Goal: Browse casually: Explore the website without a specific task or goal

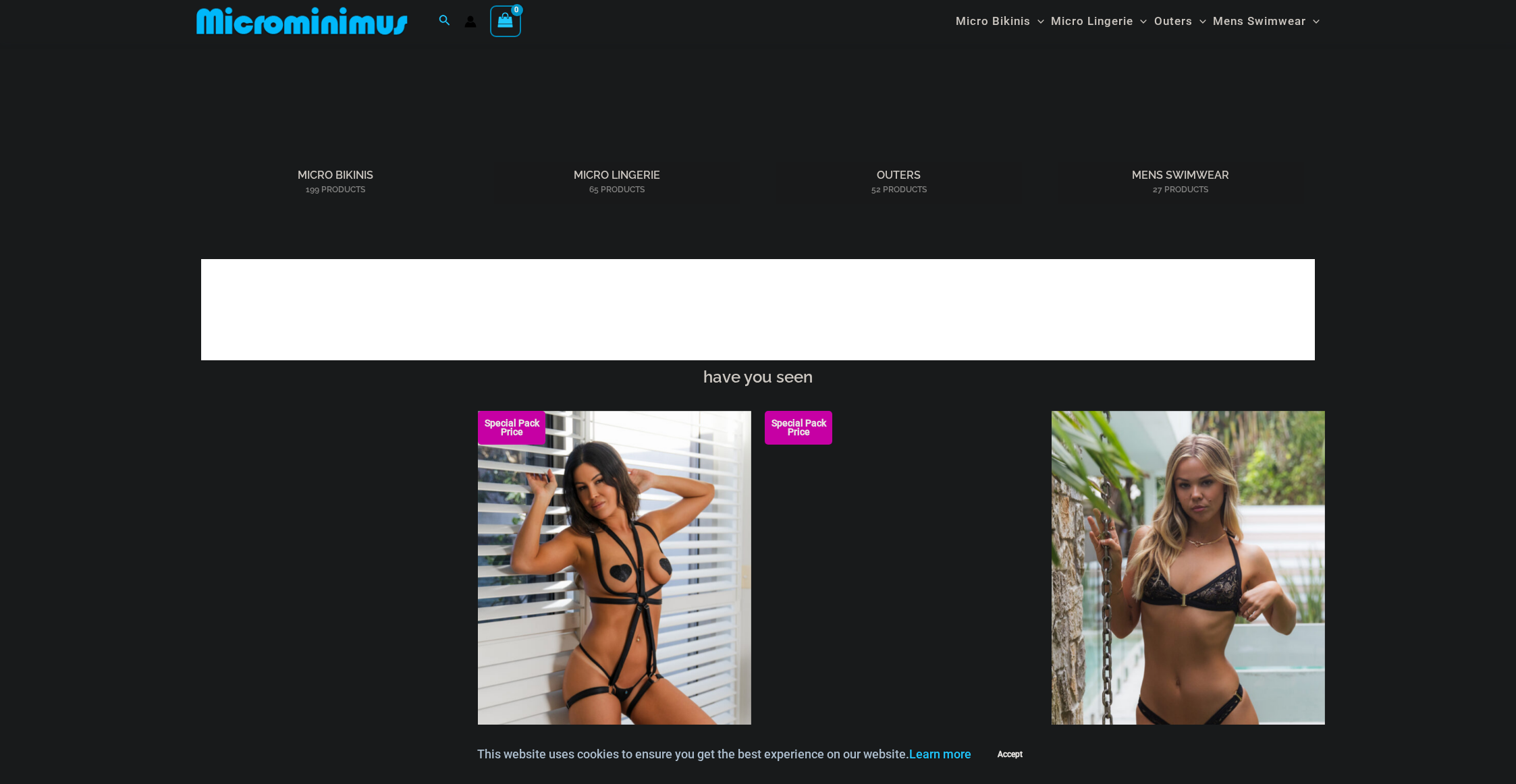
scroll to position [1505, 0]
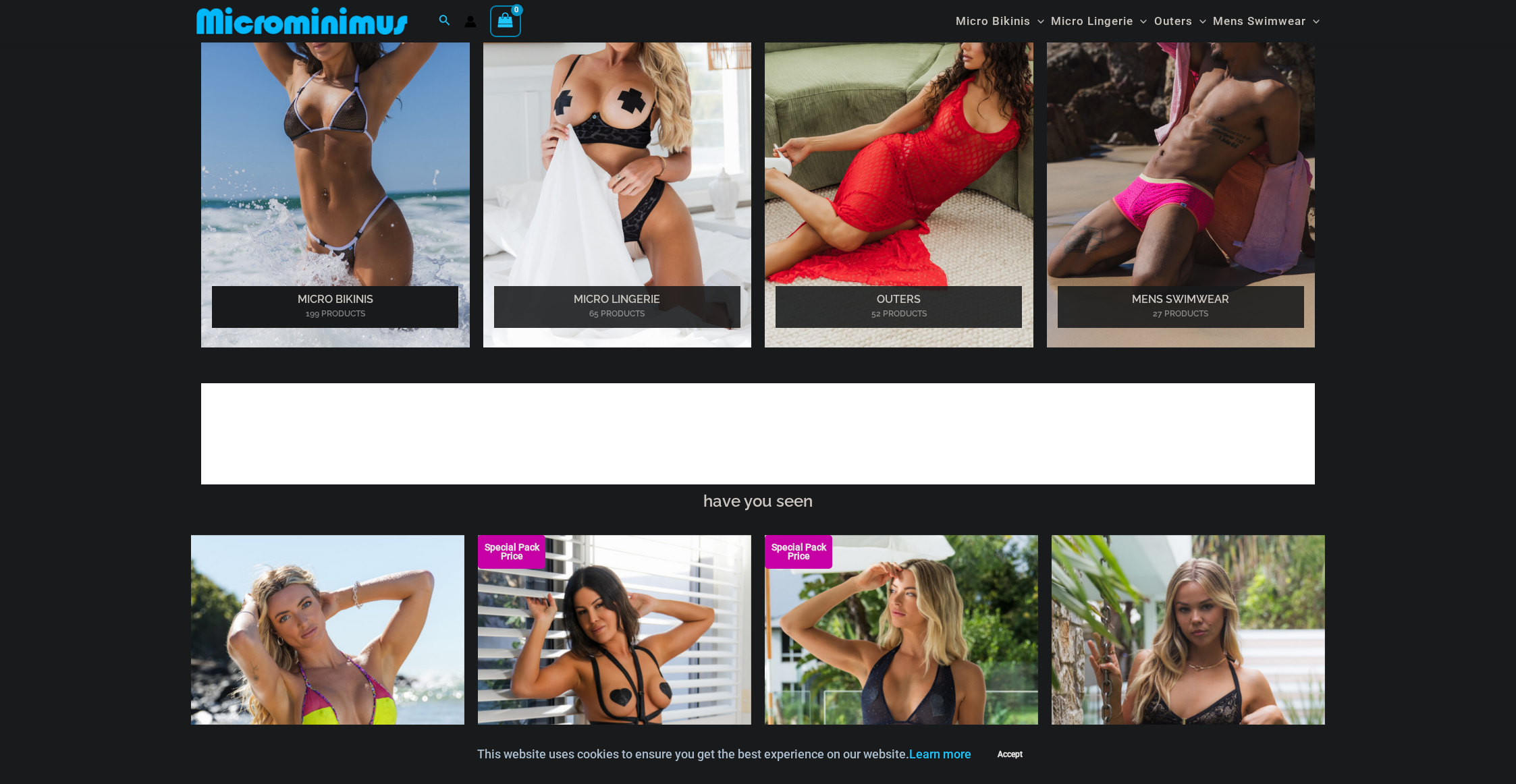
click at [339, 297] on h2 "Micro Bikinis 199 Products" at bounding box center [335, 307] width 246 height 42
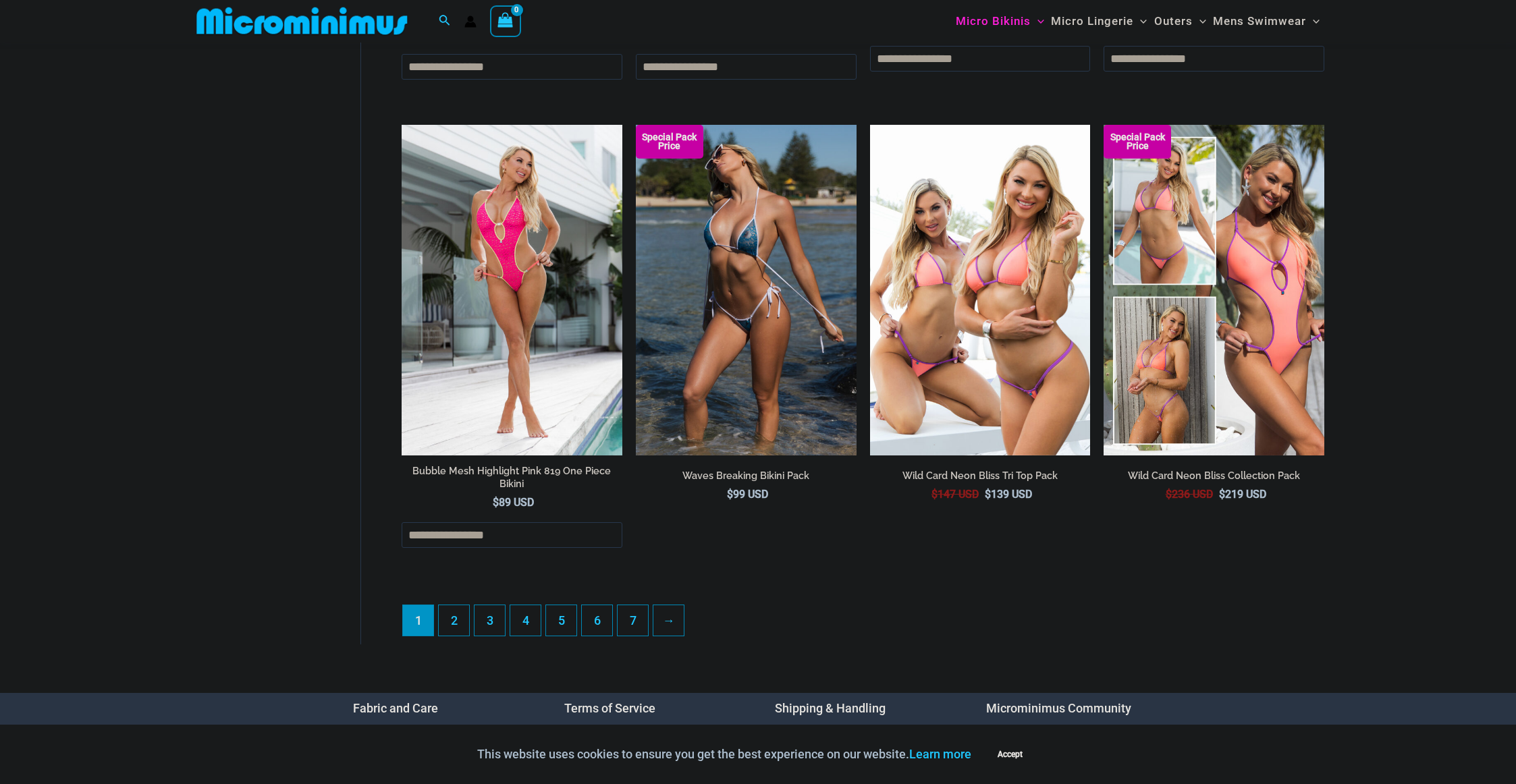
scroll to position [3571, 0]
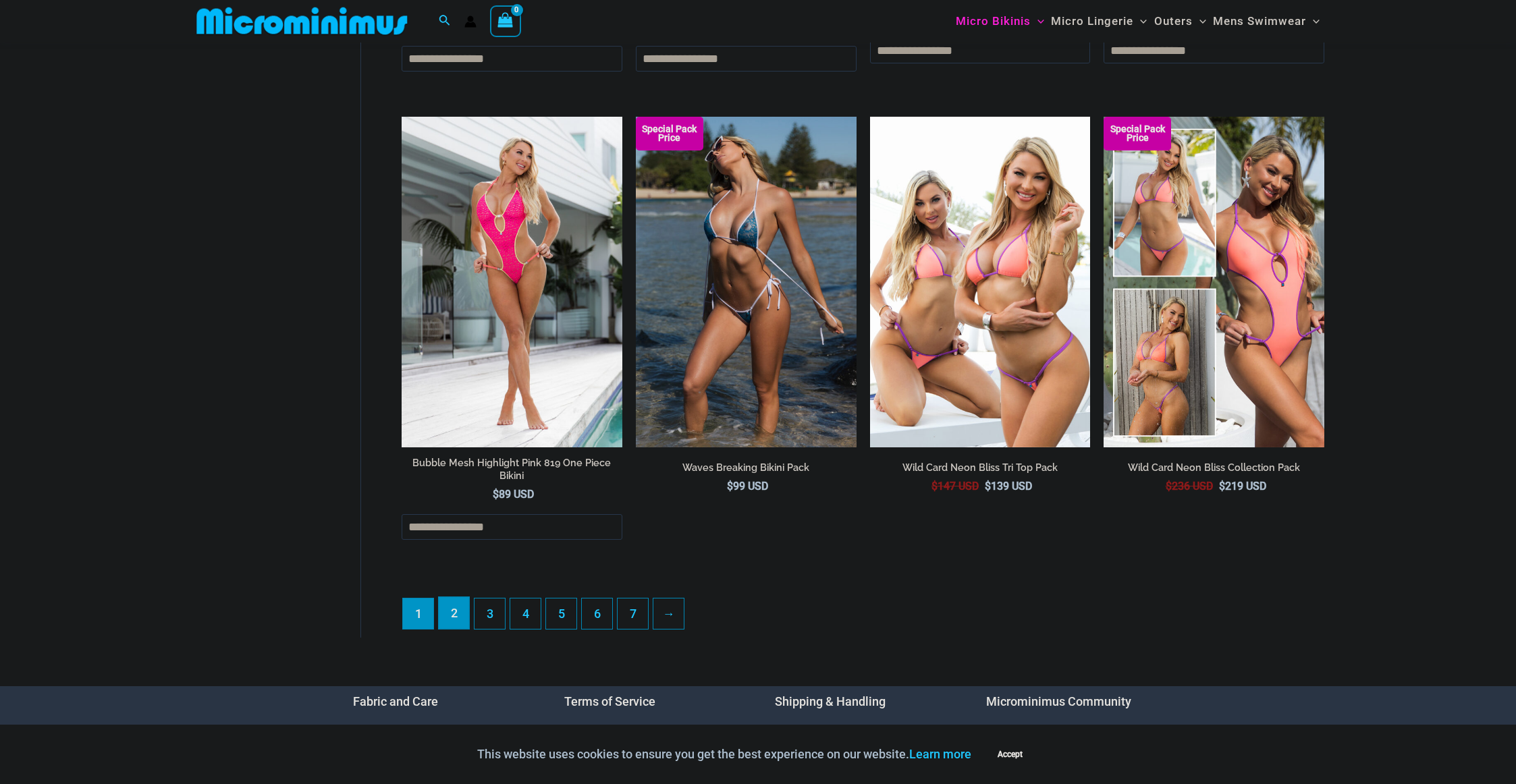
click at [450, 623] on link "2" at bounding box center [454, 613] width 30 height 32
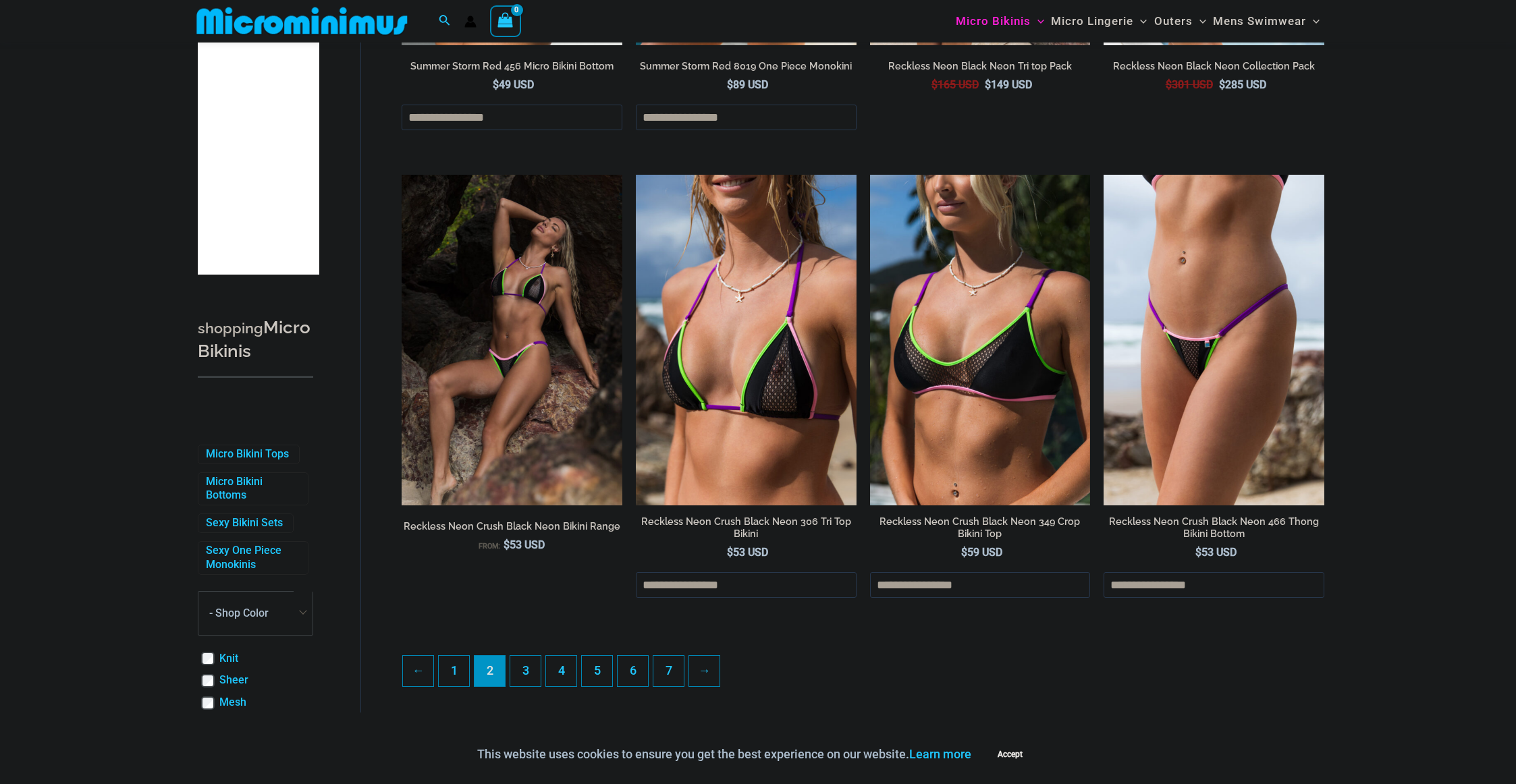
scroll to position [3433, 0]
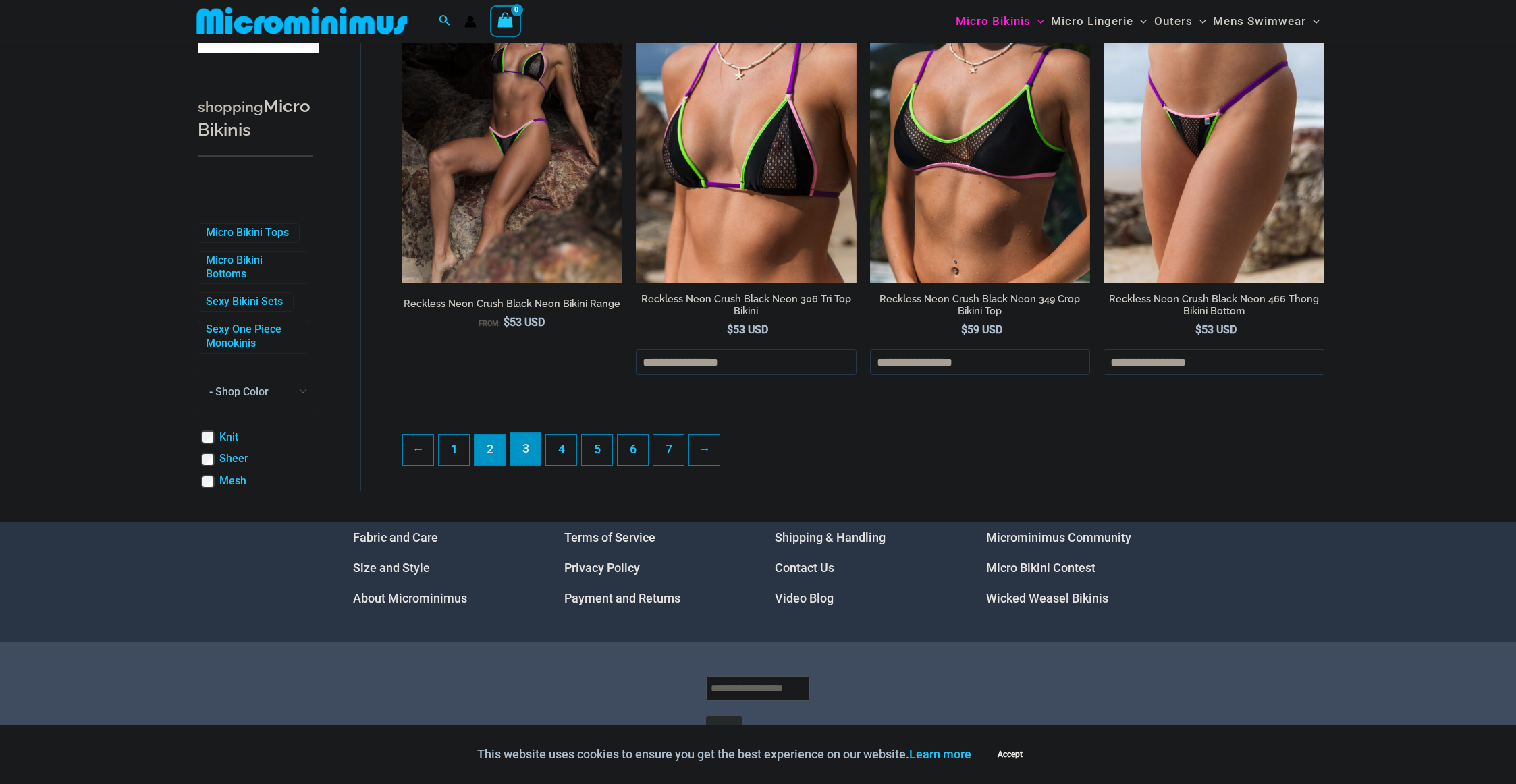
click at [523, 464] on link "3" at bounding box center [525, 449] width 30 height 32
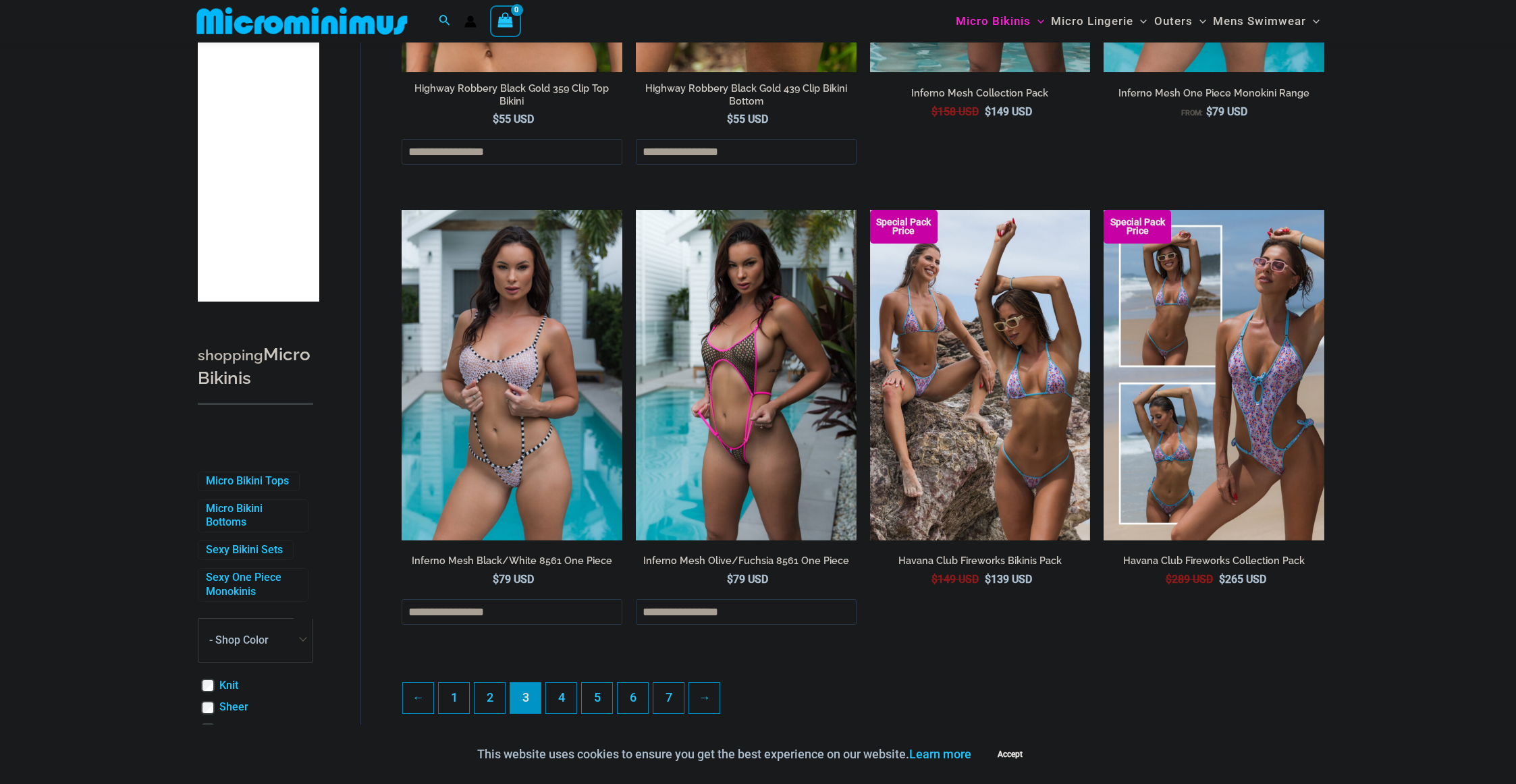
scroll to position [3307, 0]
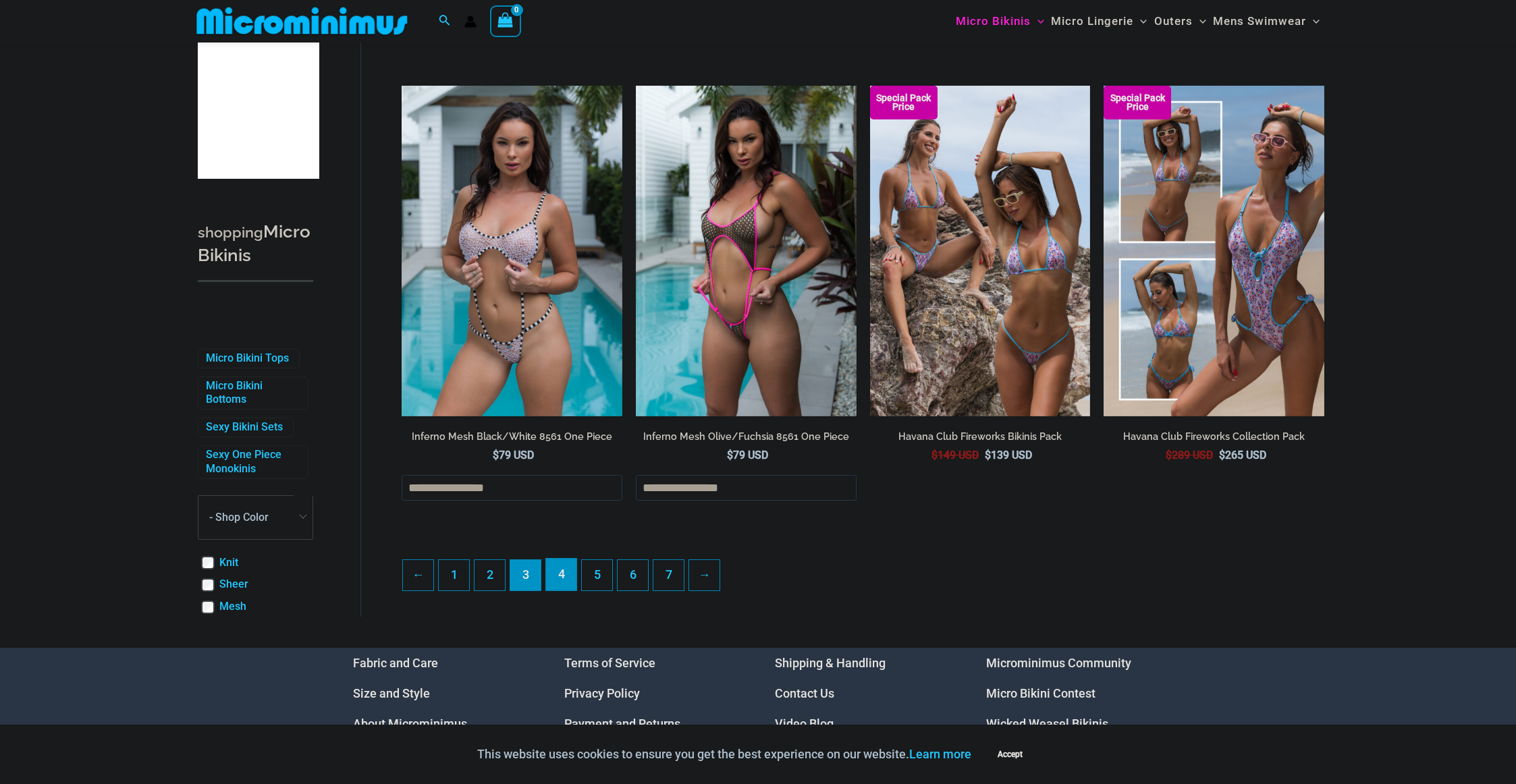
click at [560, 590] on link "4" at bounding box center [561, 574] width 30 height 32
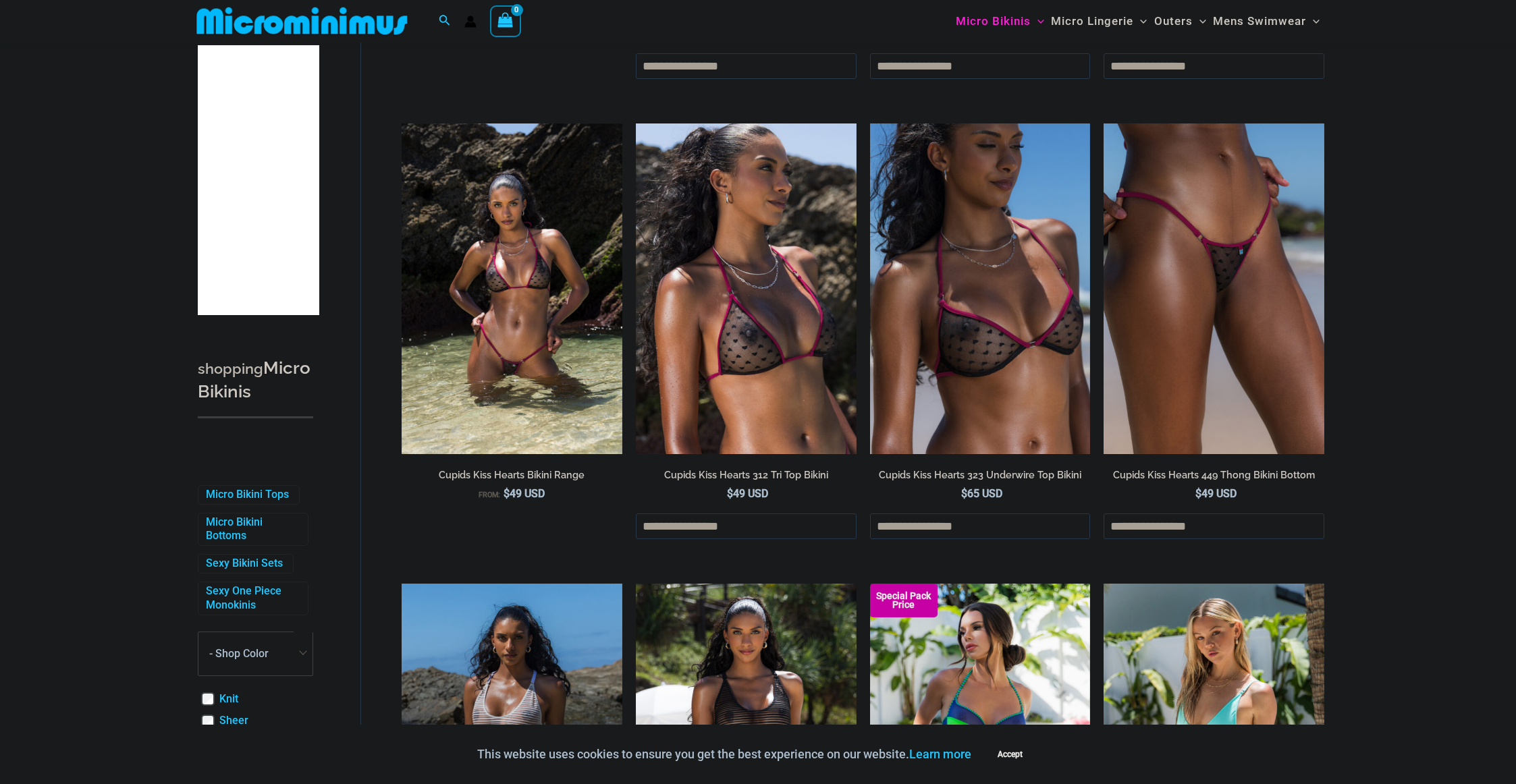
scroll to position [3316, 0]
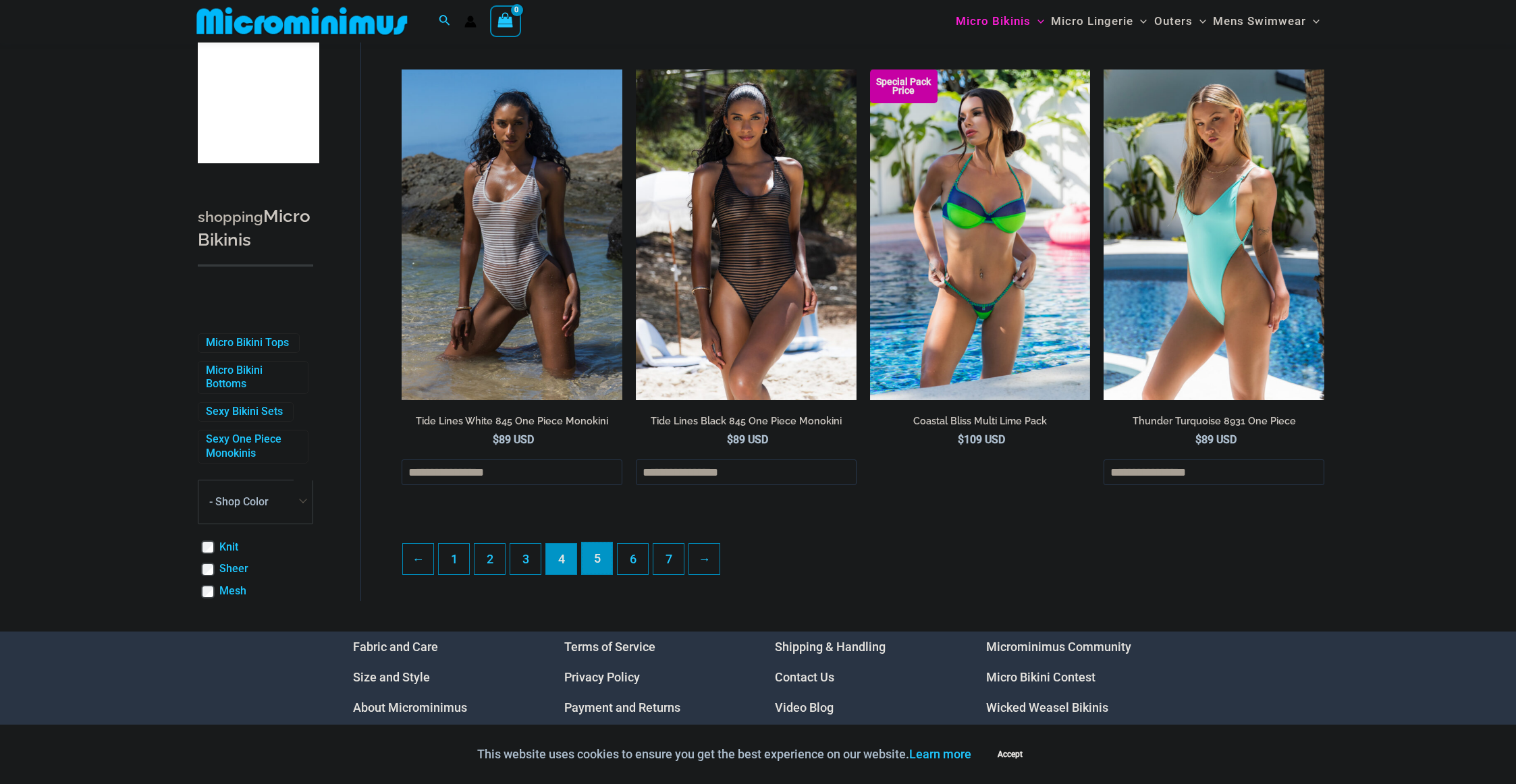
click at [592, 568] on link "5" at bounding box center [596, 559] width 30 height 32
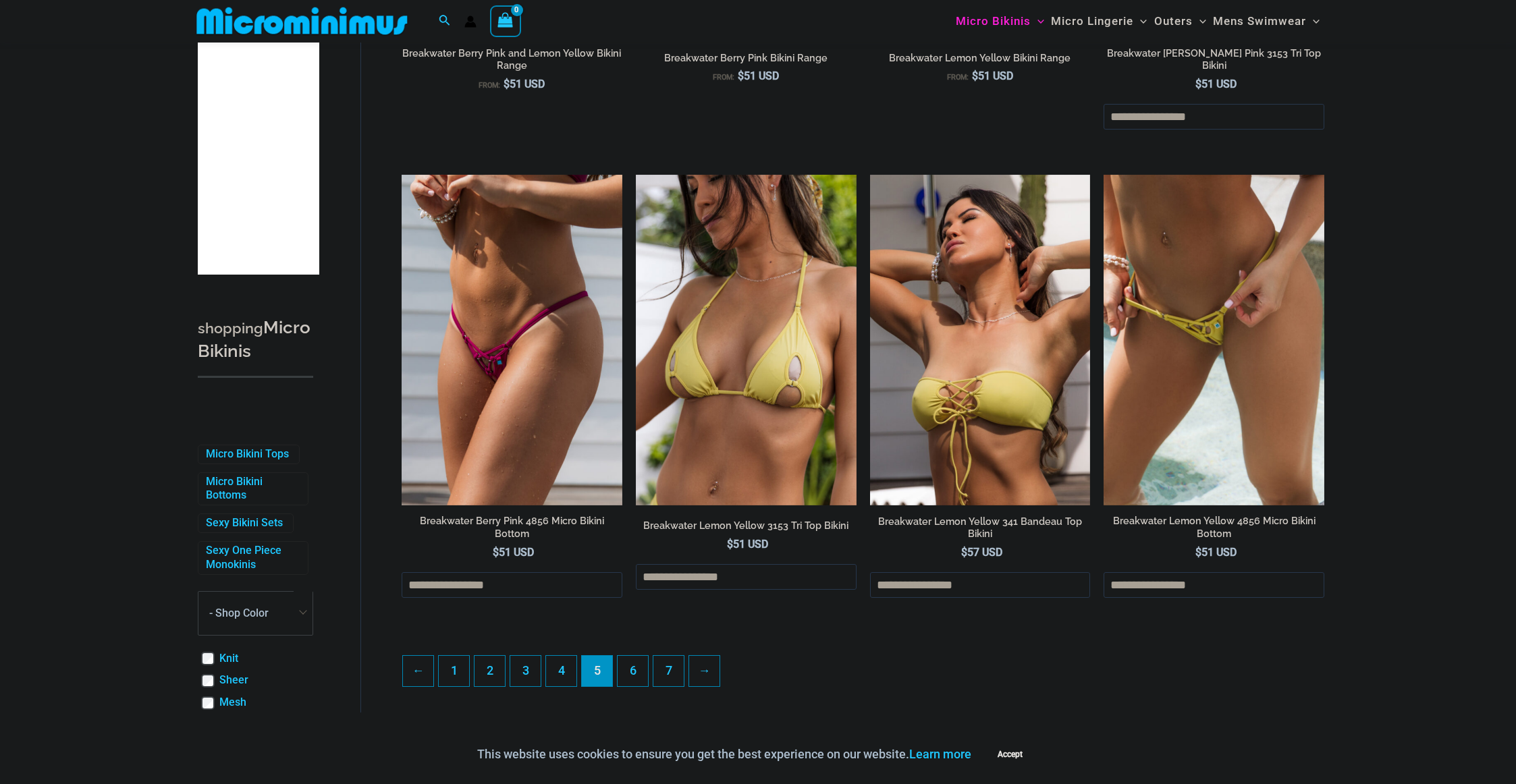
scroll to position [3318, 0]
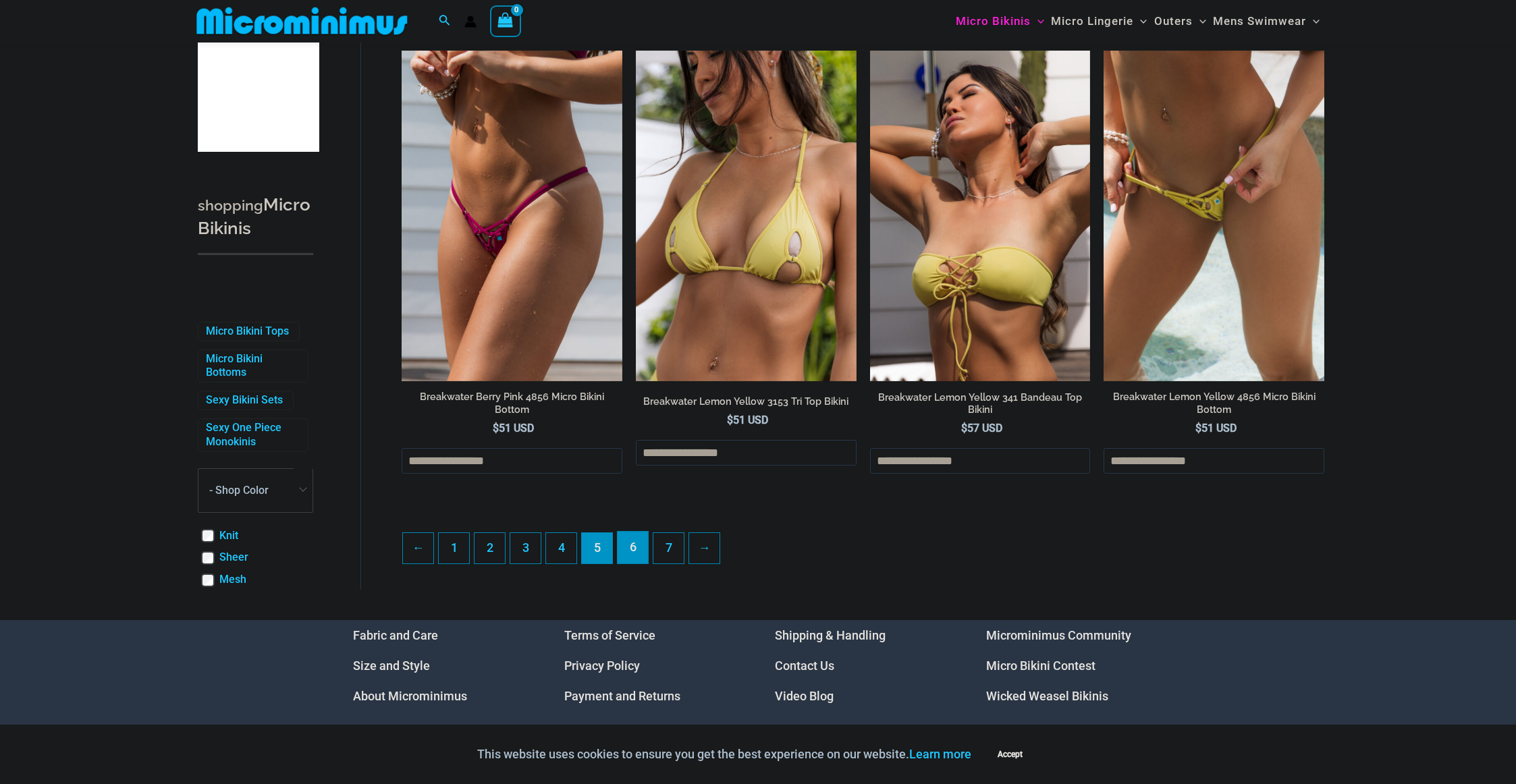
click at [628, 538] on link "6" at bounding box center [632, 548] width 30 height 32
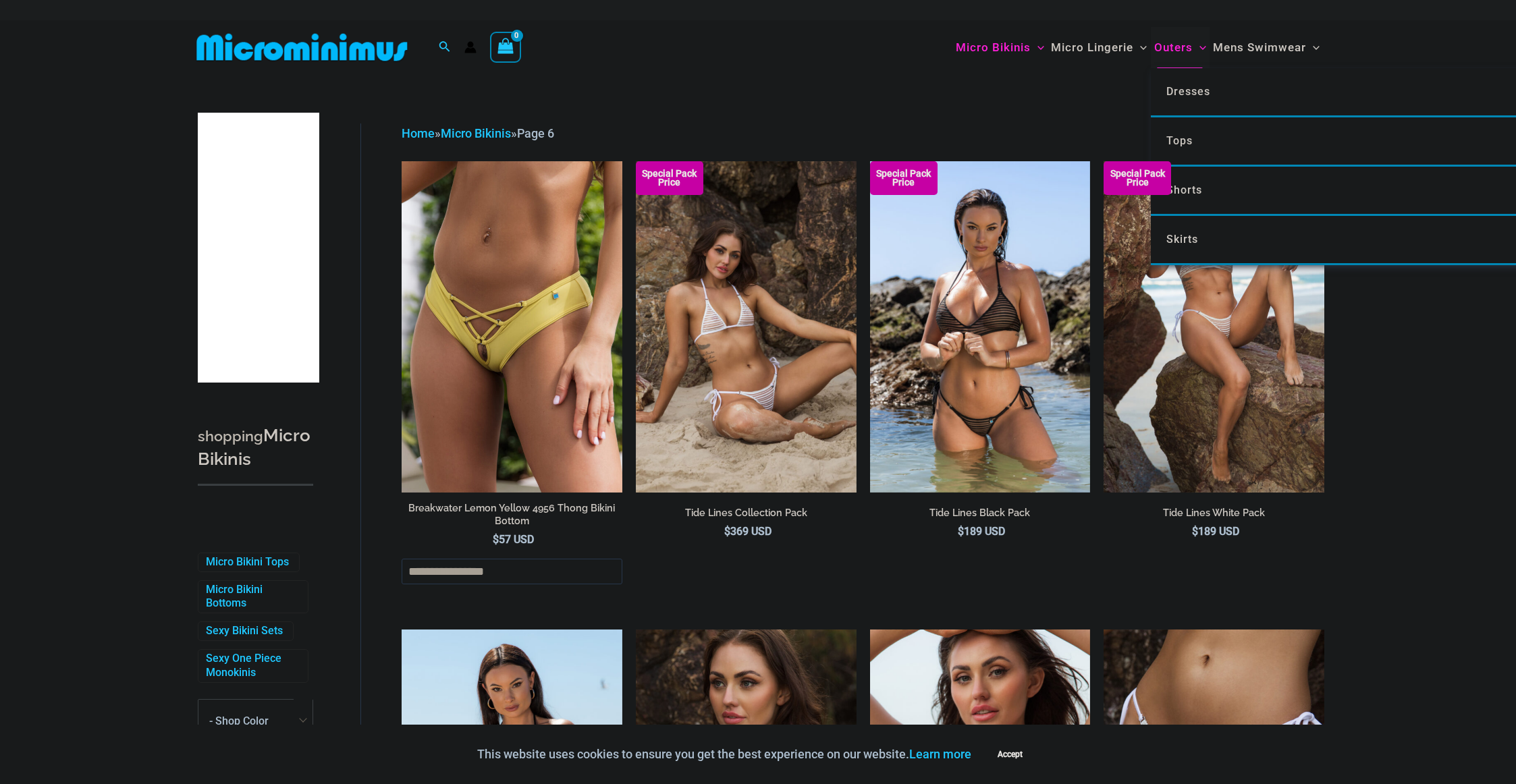
click at [1188, 46] on span "Outers" at bounding box center [1174, 47] width 38 height 34
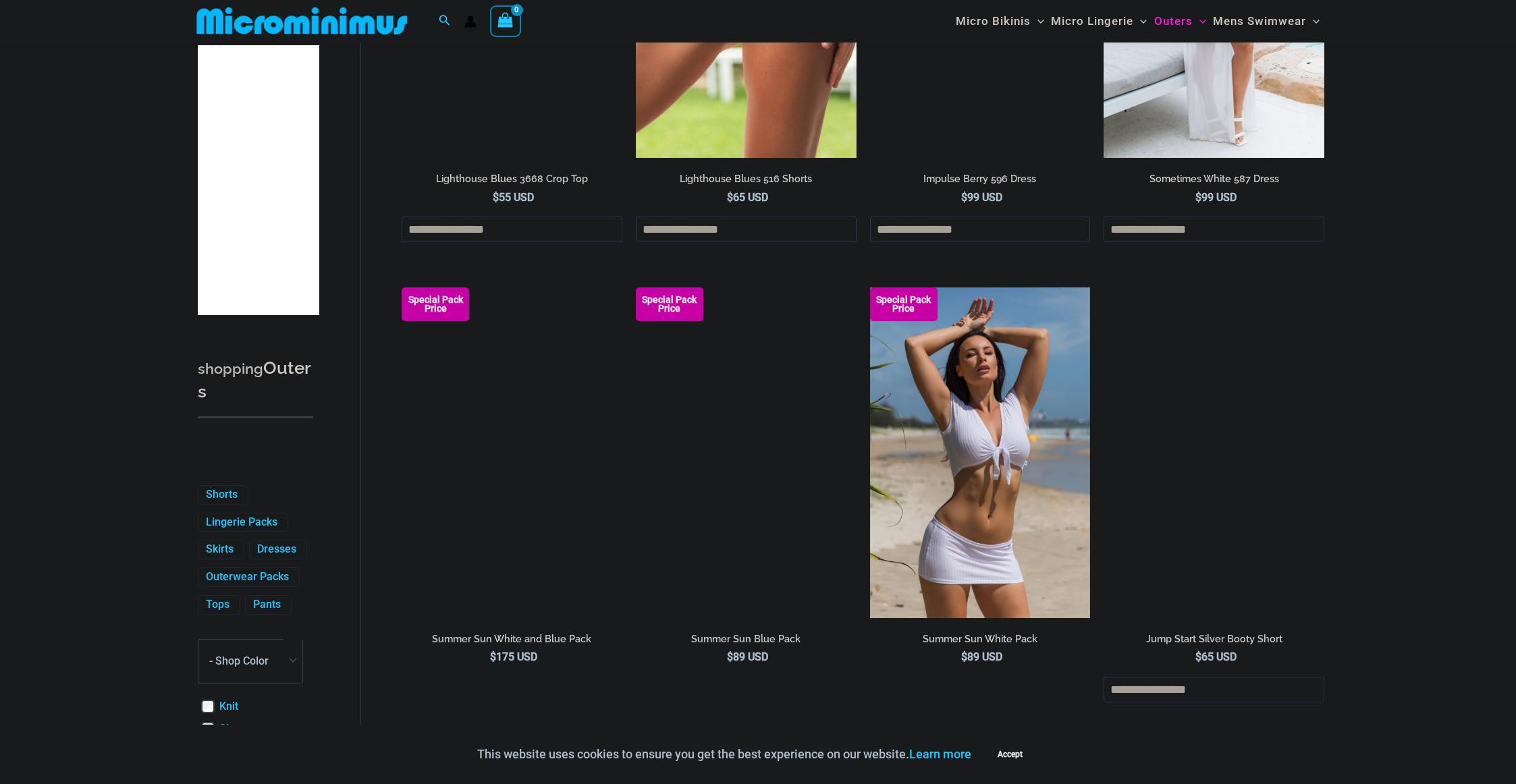
scroll to position [3432, 0]
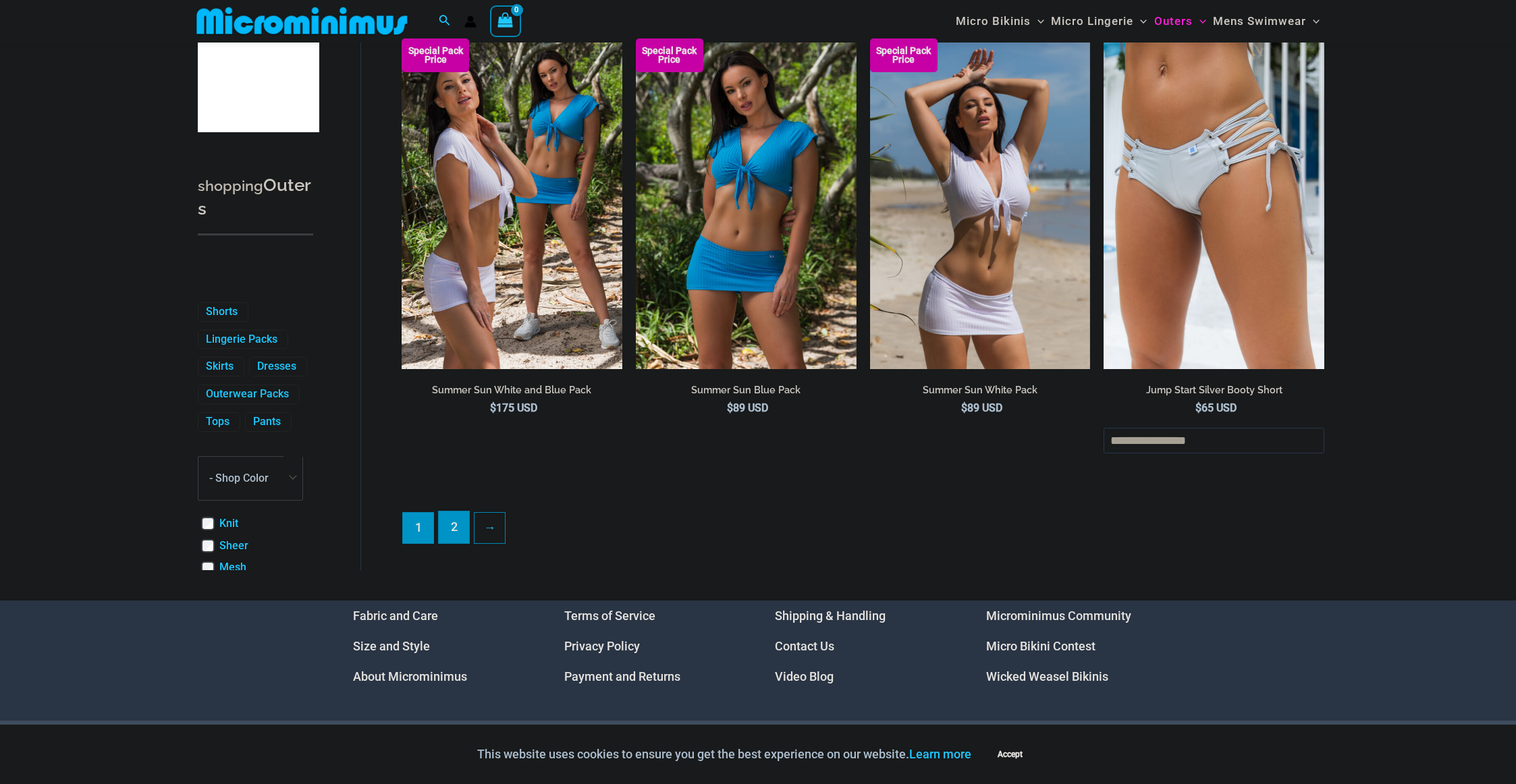
click at [444, 543] on link "2" at bounding box center [454, 527] width 30 height 32
